Goal: Transaction & Acquisition: Subscribe to service/newsletter

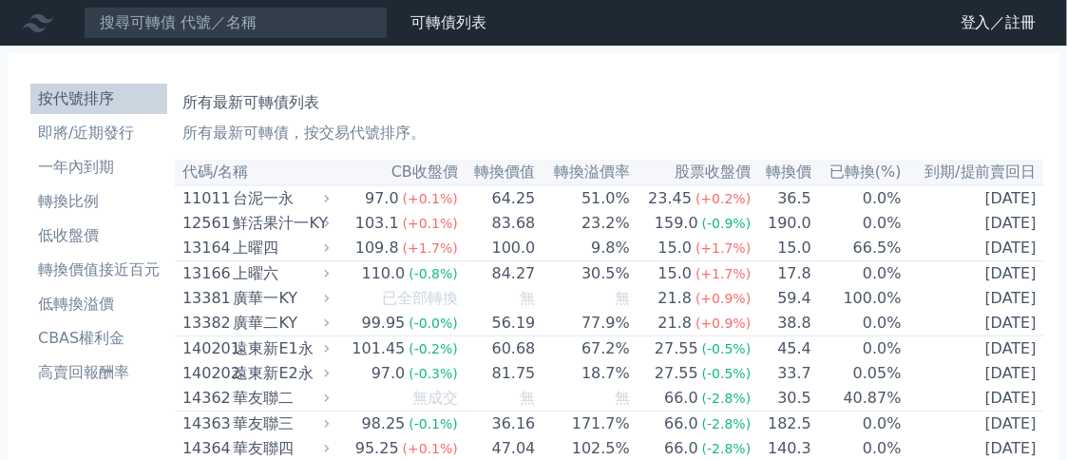
click at [979, 22] on link "登入／註冊" at bounding box center [998, 23] width 106 height 30
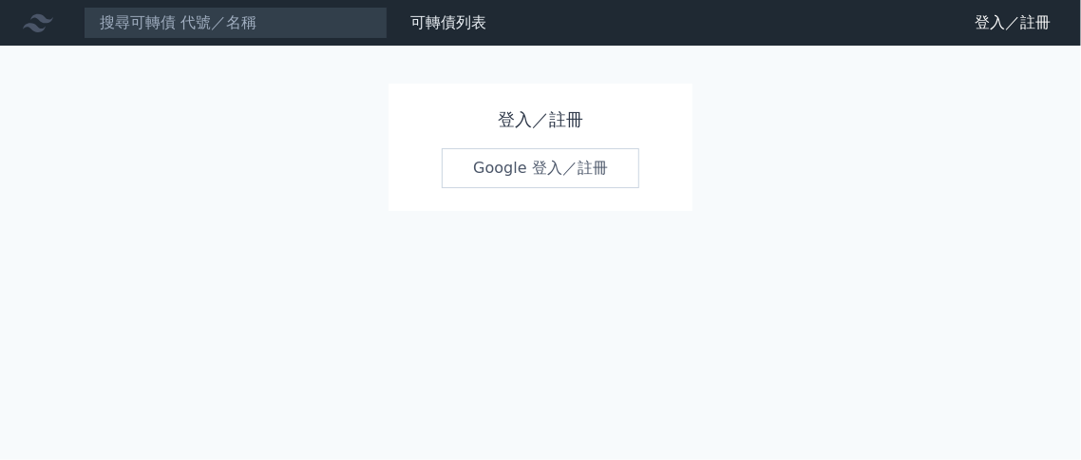
click at [512, 176] on link "Google 登入／註冊" at bounding box center [541, 168] width 198 height 40
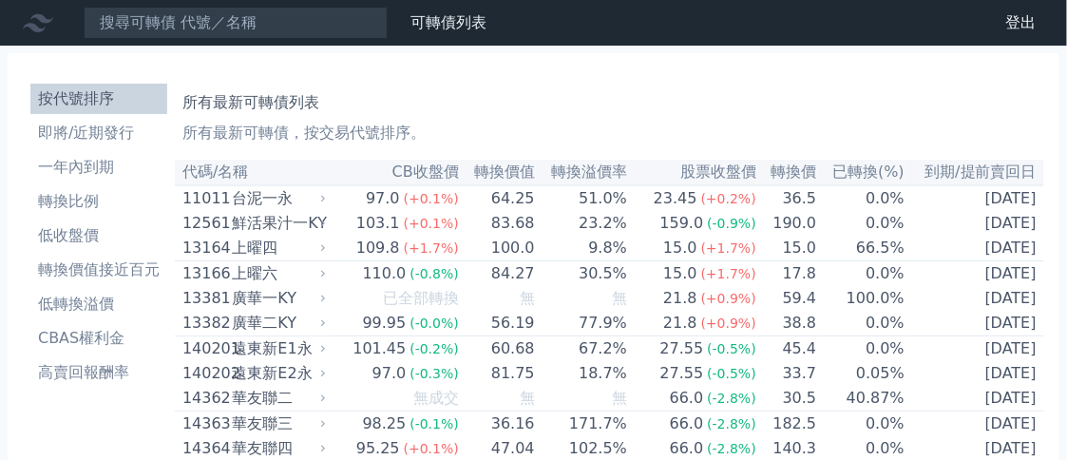
click at [600, 230] on td "23.2%" at bounding box center [582, 223] width 92 height 25
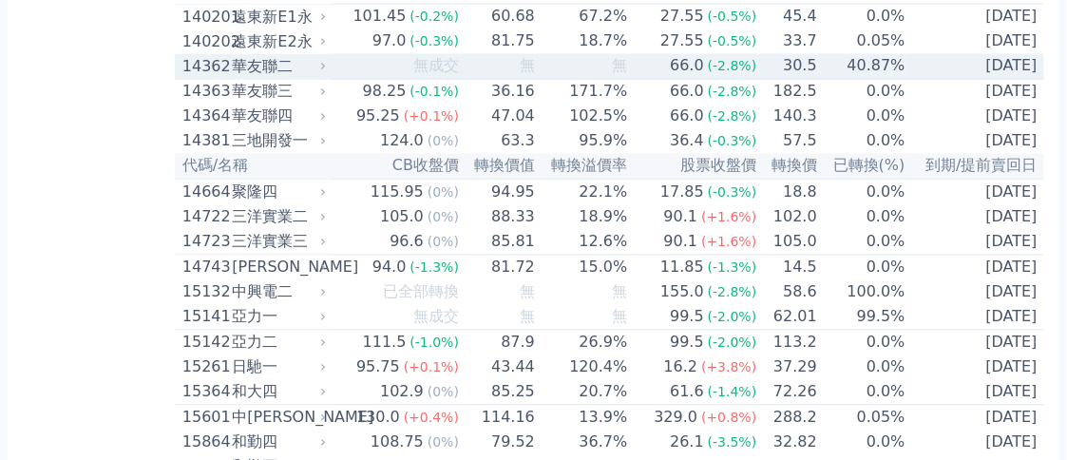
scroll to position [950, 0]
